Goal: Task Accomplishment & Management: Use online tool/utility

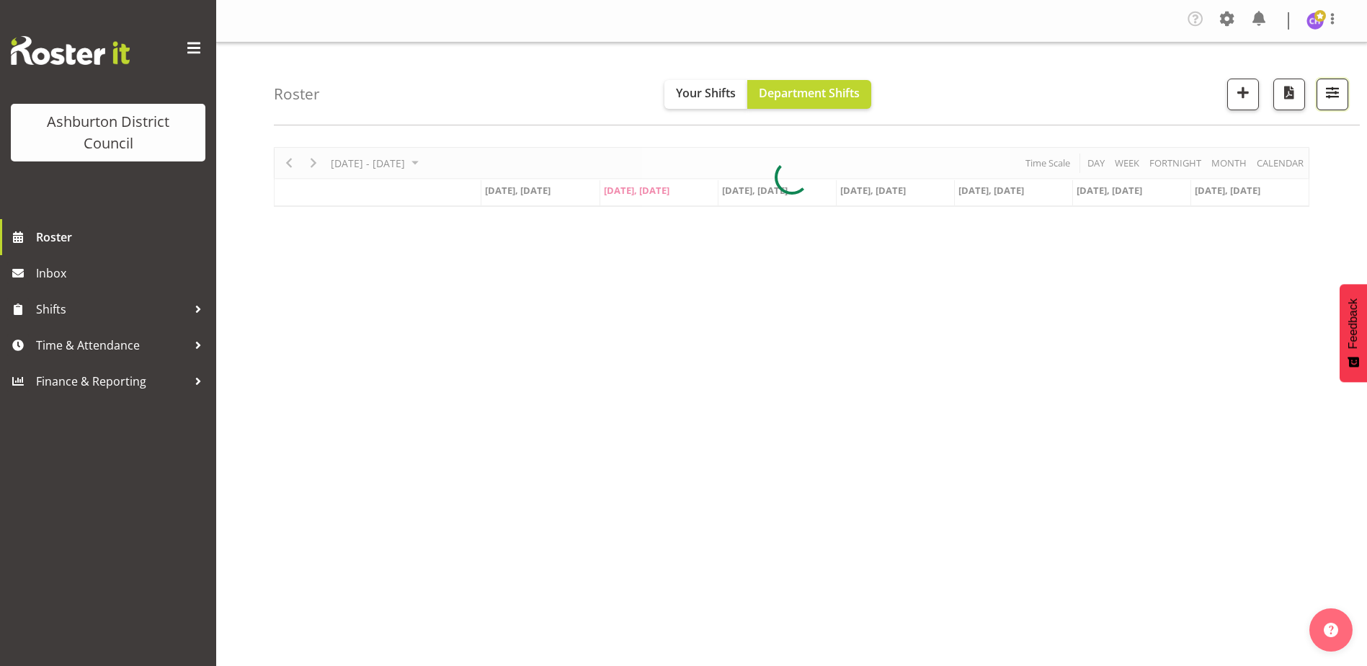
click at [1342, 104] on button "button" at bounding box center [1333, 95] width 32 height 32
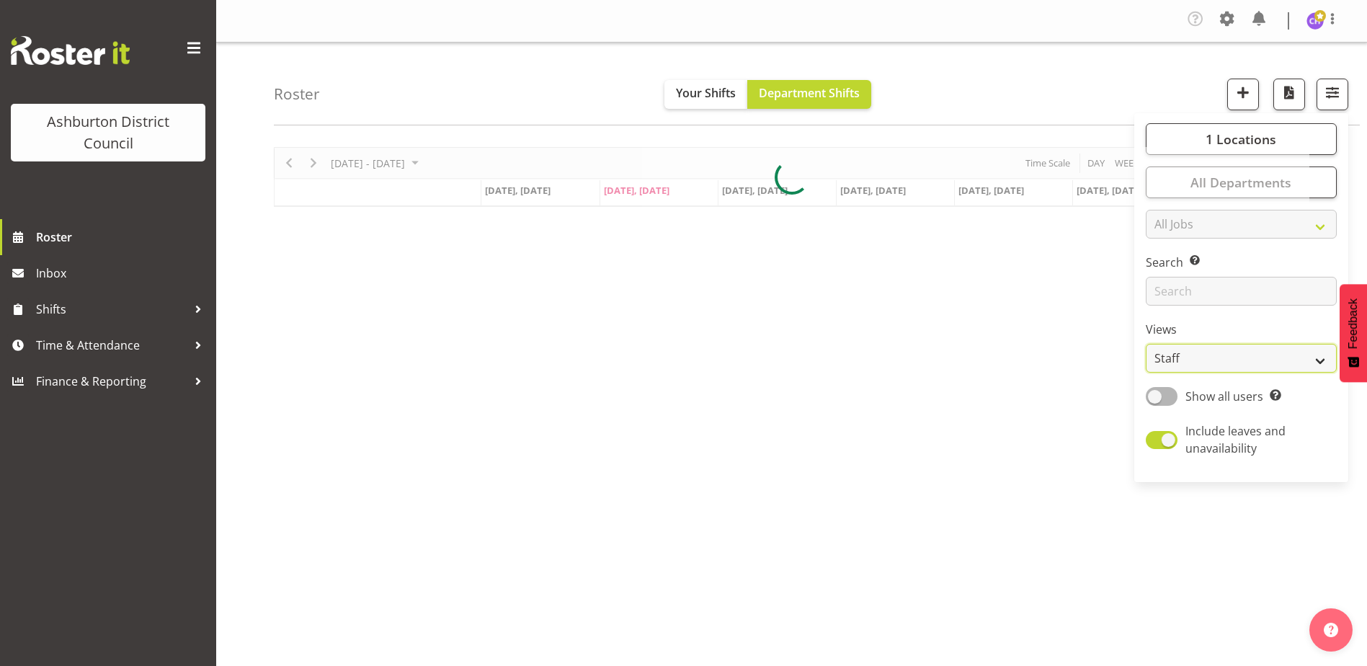
click at [1231, 355] on select "Staff Role Shift - Horizontal Shift - Vertical Staff - Location" at bounding box center [1241, 358] width 191 height 29
select select "shift"
click at [1147, 344] on select "Staff Role Shift - Horizontal Shift - Vertical Staff - Location" at bounding box center [1241, 358] width 191 height 29
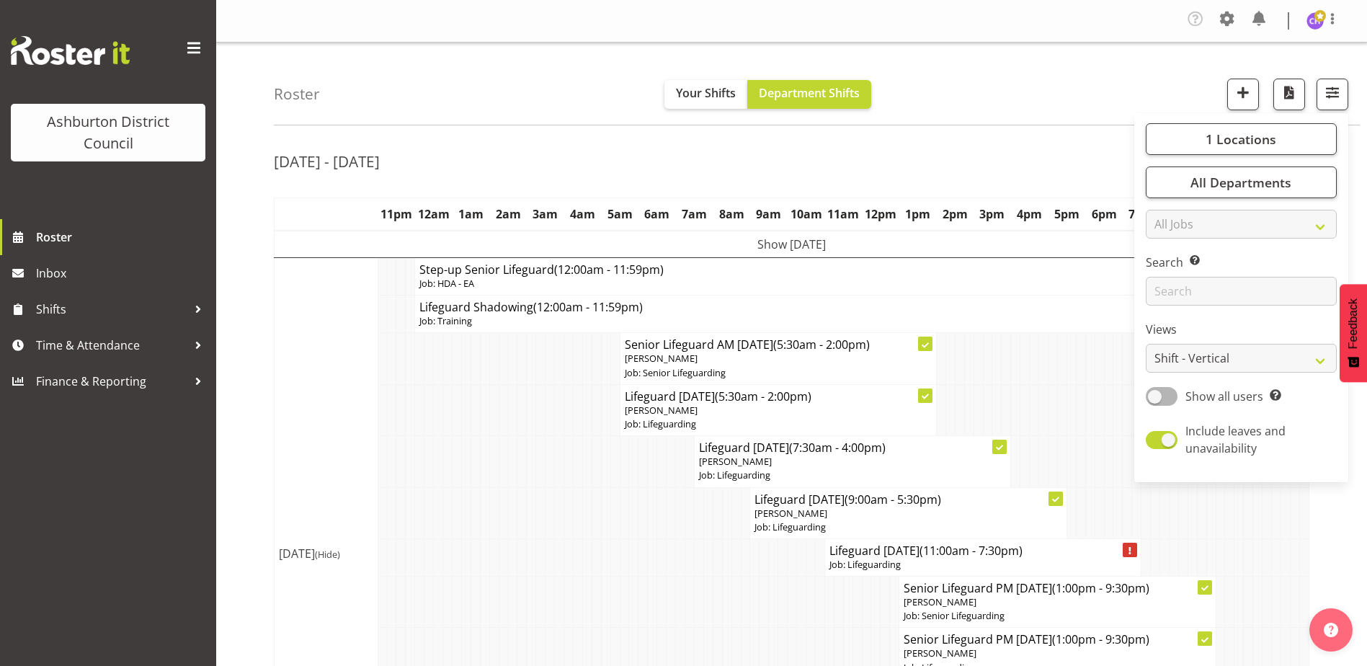
click at [1028, 116] on div "Roster Your Shifts Department Shifts 1 Locations [GEOGRAPHIC_DATA] [GEOGRAPHIC_…" at bounding box center [817, 84] width 1086 height 83
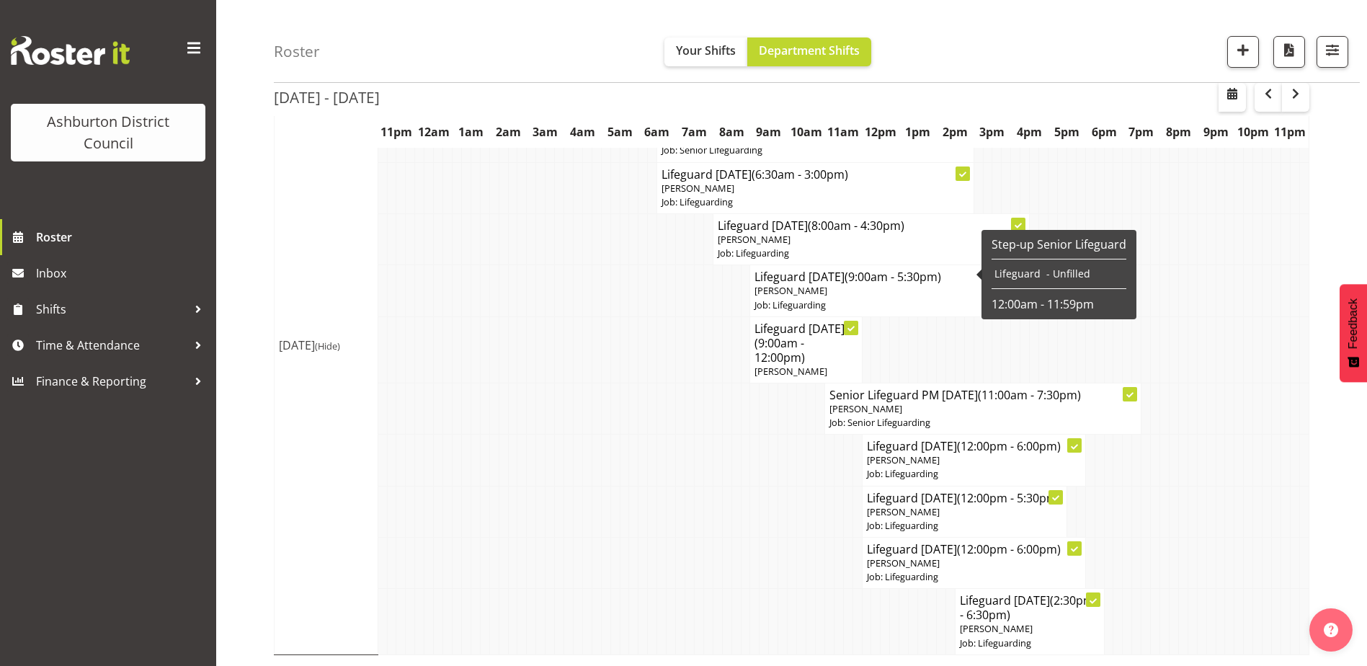
scroll to position [3304, 0]
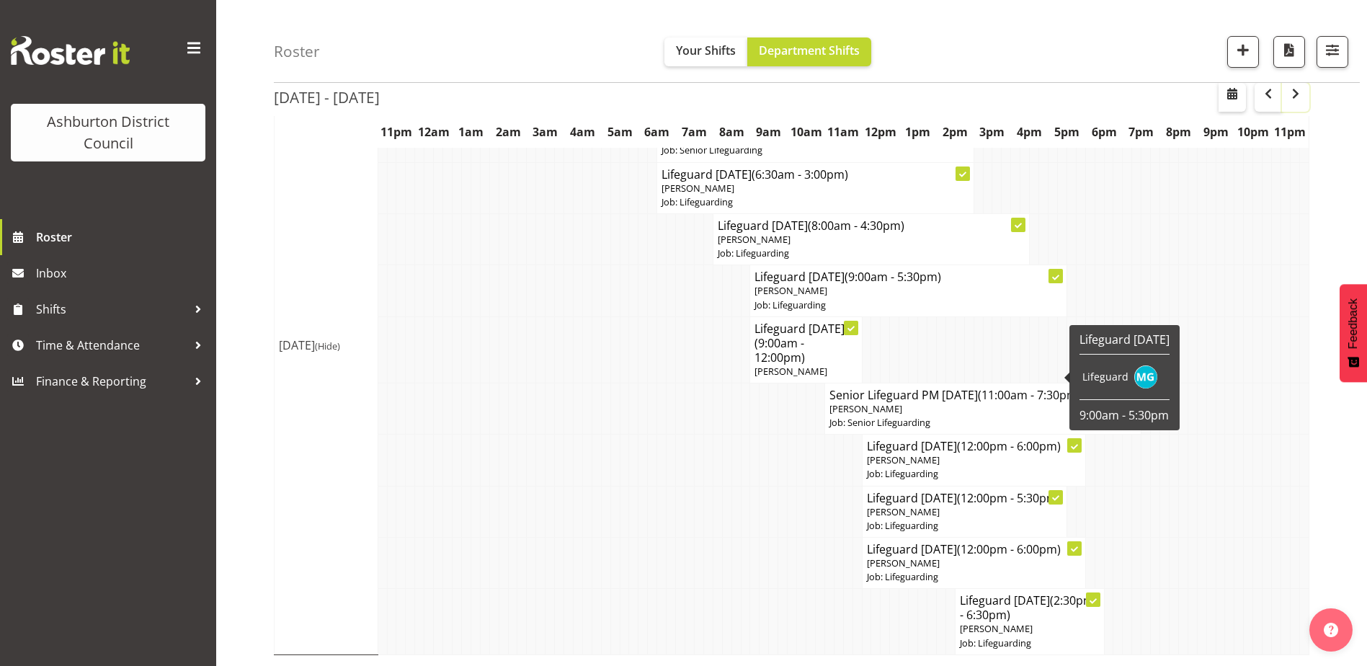
click at [1295, 98] on span "button" at bounding box center [1295, 93] width 17 height 17
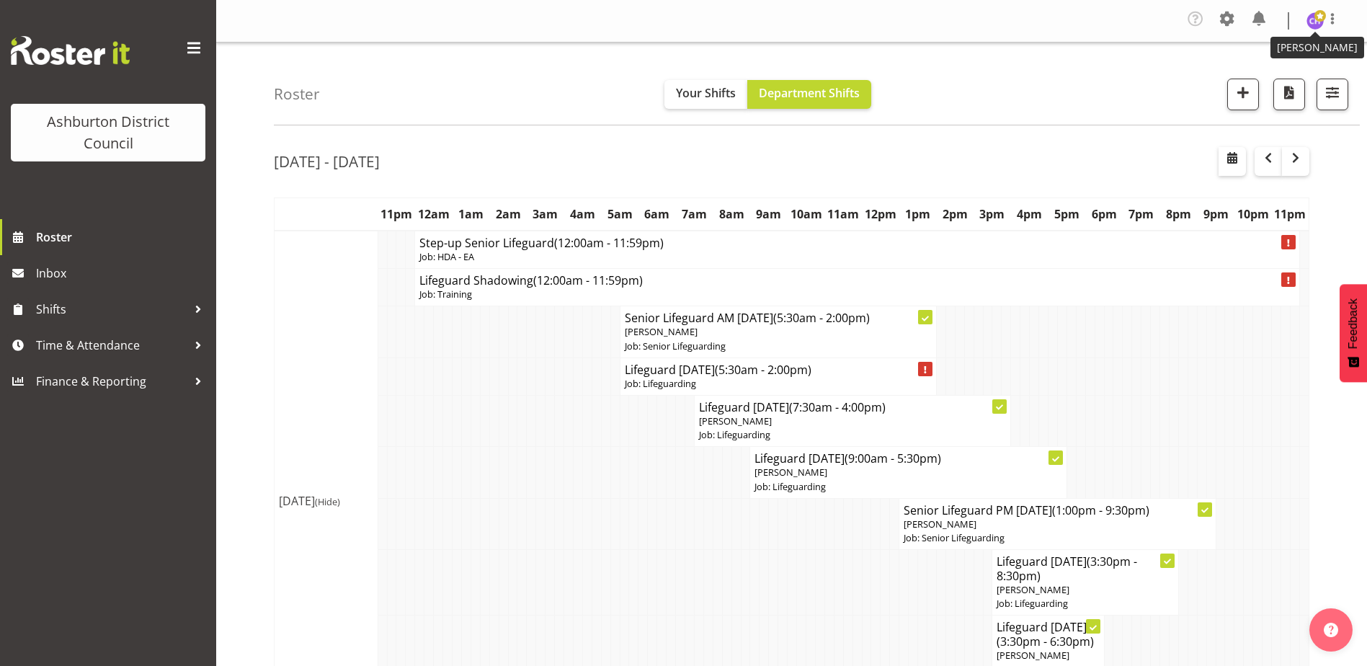
click at [1311, 19] on img at bounding box center [1315, 20] width 17 height 17
drag, startPoint x: 1287, startPoint y: 83, endPoint x: 1273, endPoint y: 84, distance: 13.7
click at [1287, 83] on link "Log Out" at bounding box center [1272, 79] width 138 height 26
